Goal: Task Accomplishment & Management: Manage account settings

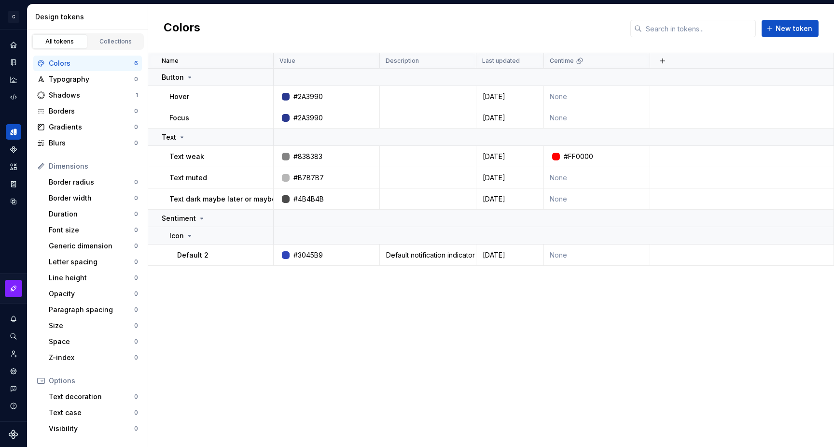
click at [221, 303] on html "C My Design System S Design system data Design tokens All tokens Collections Co…" at bounding box center [417, 223] width 834 height 447
click at [264, 216] on button "button" at bounding box center [261, 218] width 14 height 14
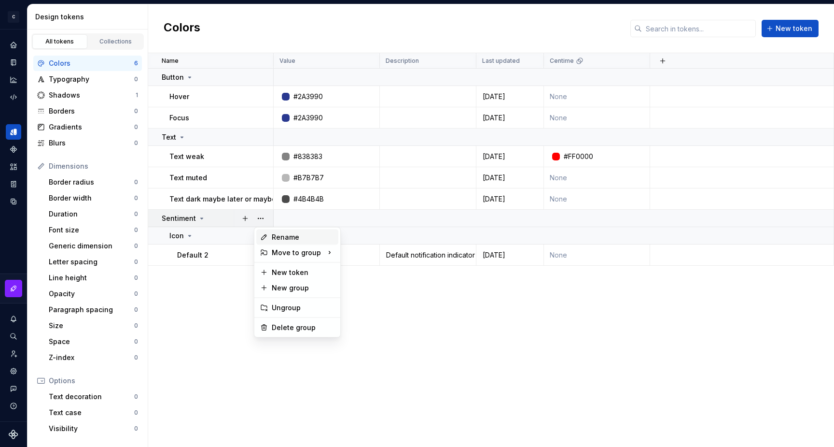
click at [281, 235] on div "Rename" at bounding box center [303, 237] width 63 height 10
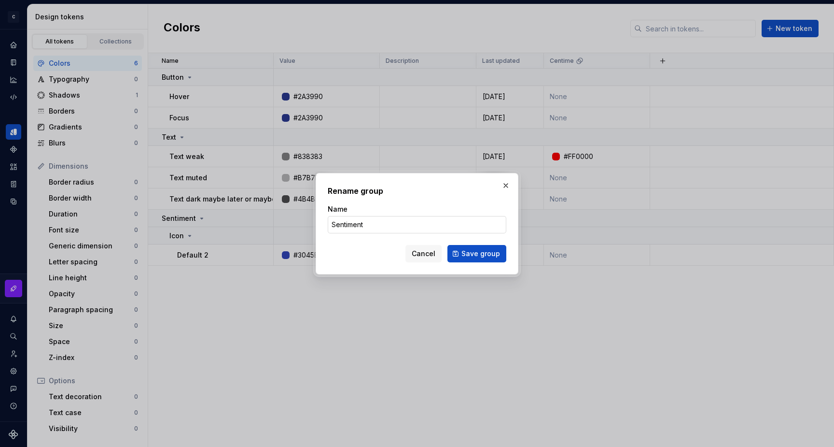
click at [357, 228] on input "Sentiment" at bounding box center [417, 224] width 179 height 17
paste input "text"
paste input "Sentiment"
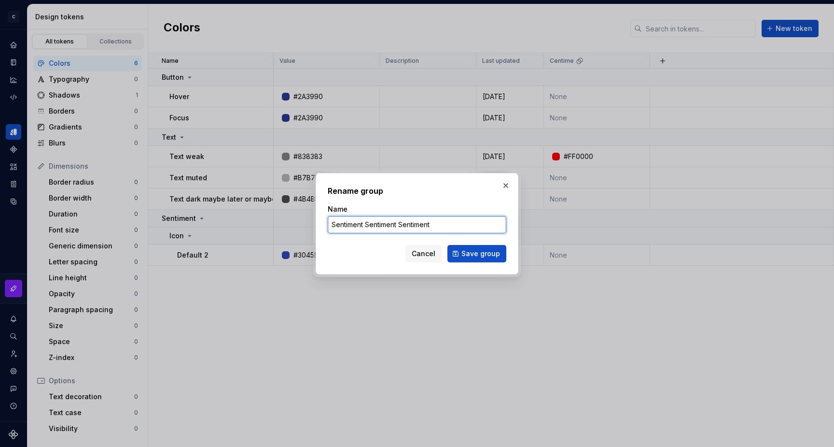
paste input "Sentiment"
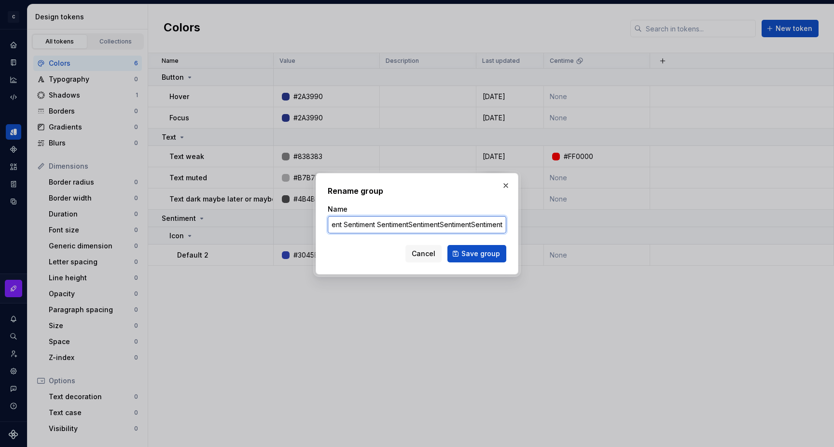
paste input "Sentiment"
type input "Sentiment Sentiment Sentiment Sentiment SentimentSentimentSentimentSentimentSen…"
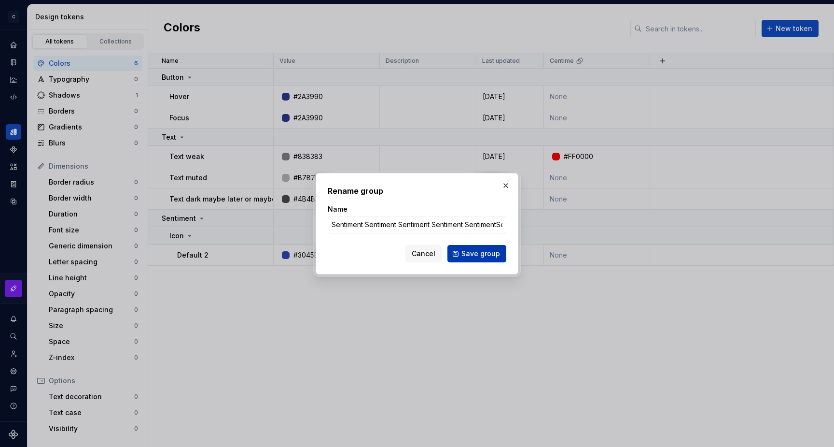
click at [461, 253] on button "Save group" at bounding box center [477, 253] width 59 height 17
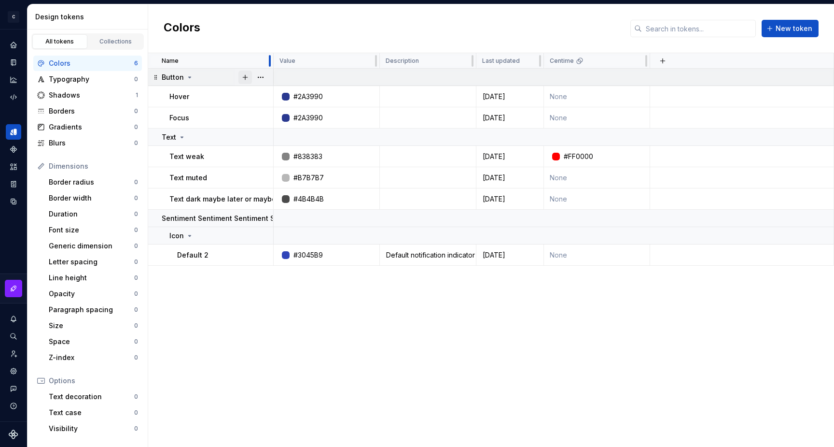
drag, startPoint x: 272, startPoint y: 58, endPoint x: 239, endPoint y: 78, distance: 38.1
